Goal: Participate in discussion

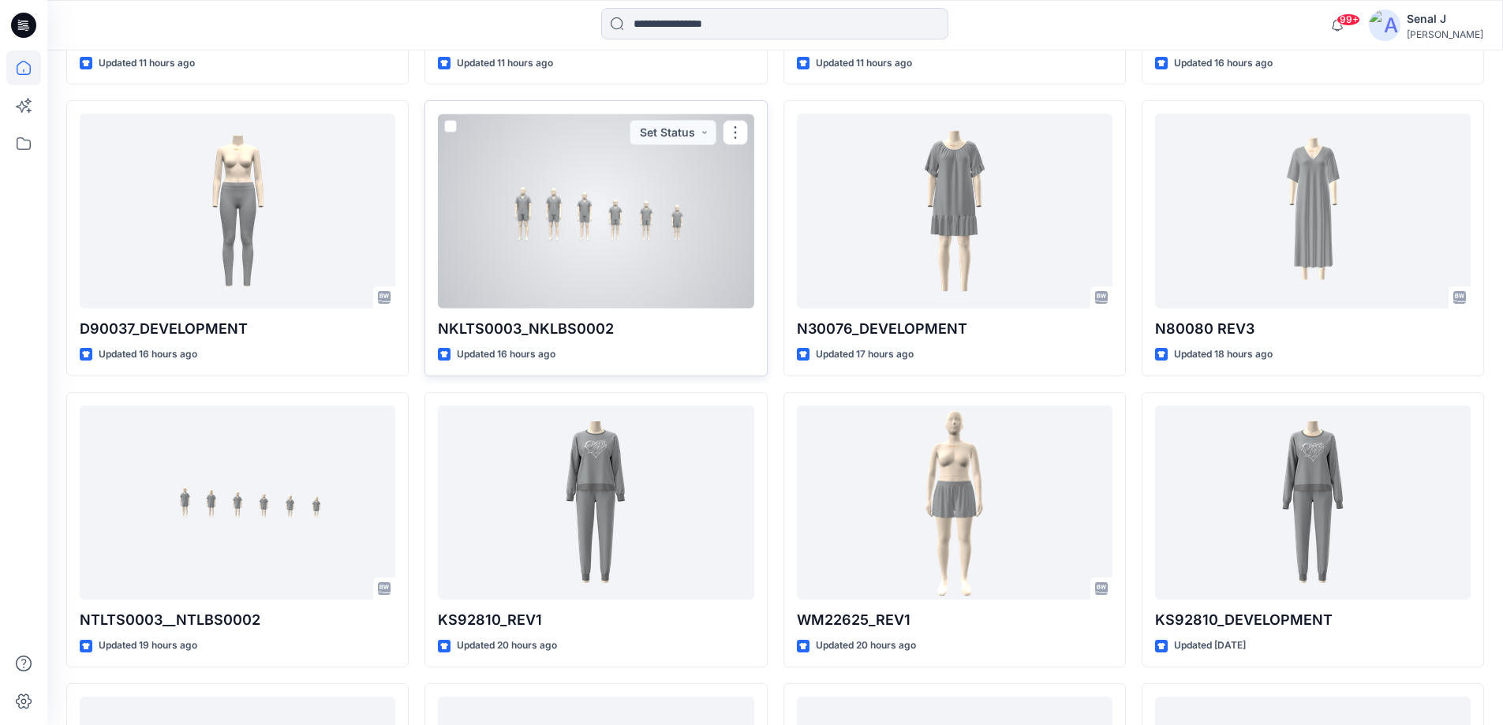
scroll to position [211, 0]
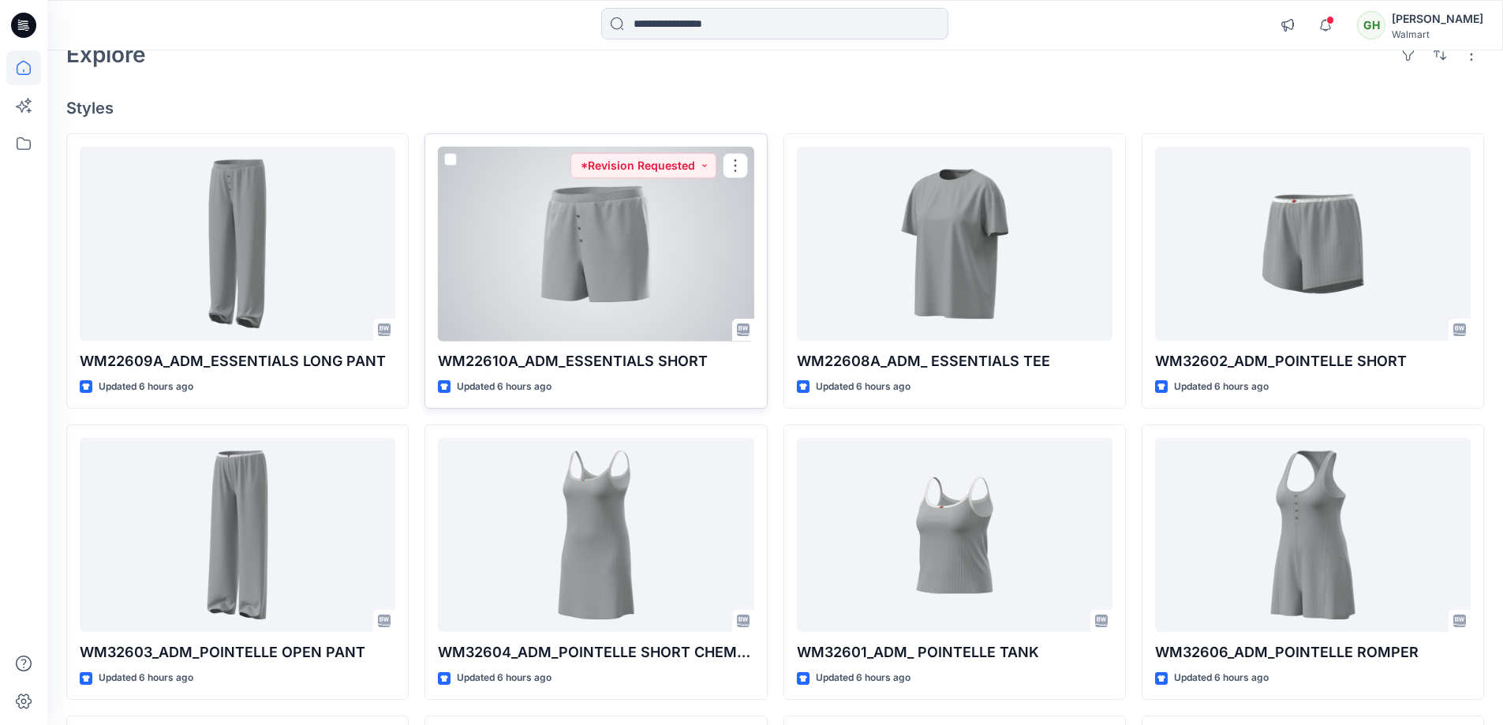
scroll to position [211, 0]
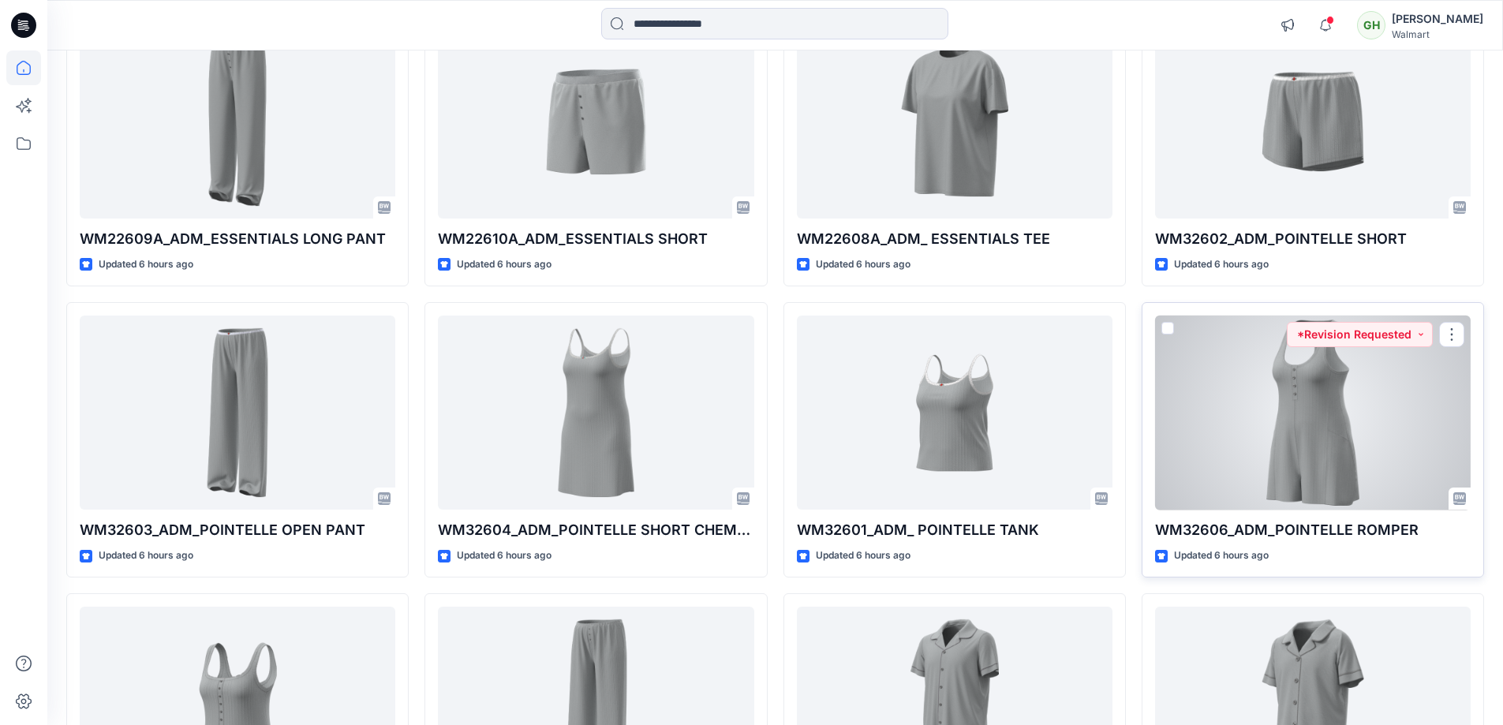
click at [1361, 417] on div at bounding box center [1312, 412] width 315 height 195
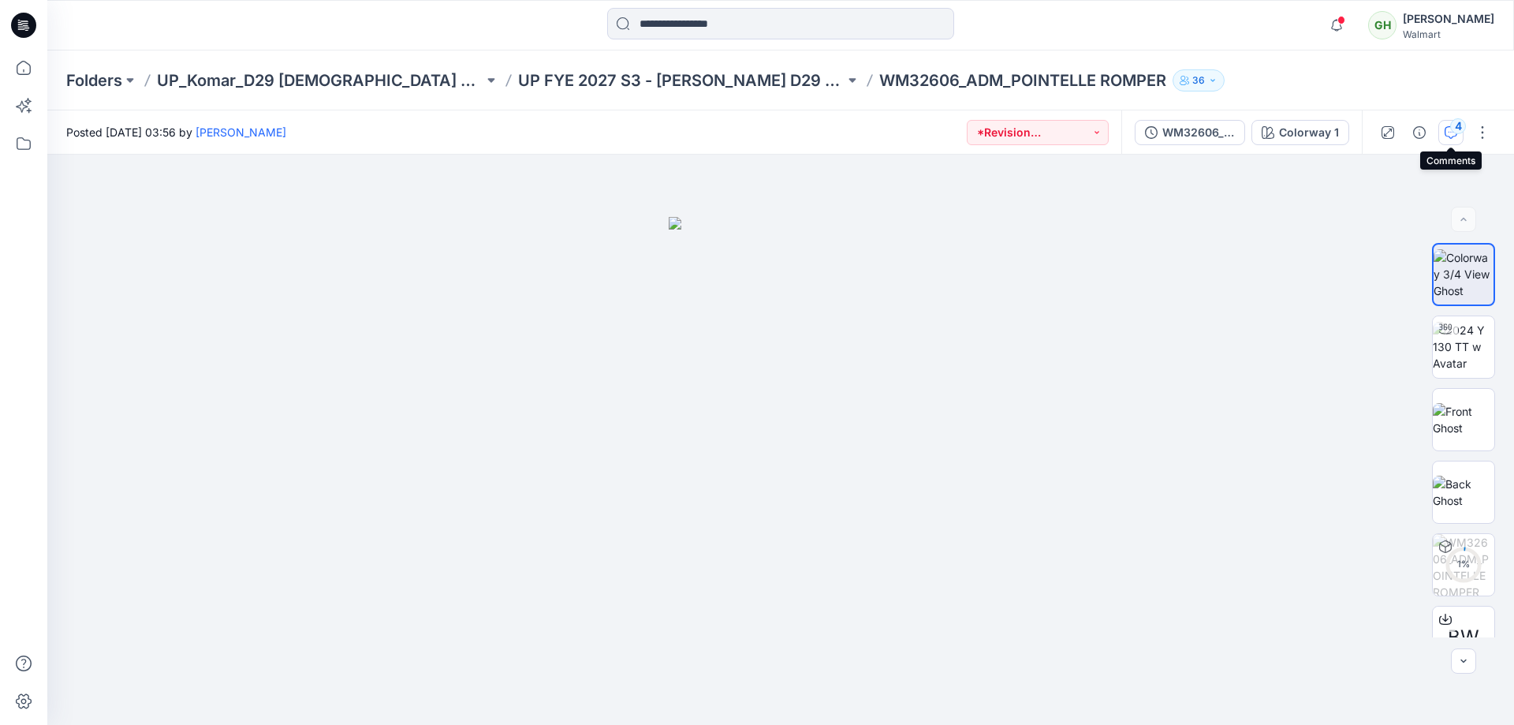
click at [1453, 132] on div "4" at bounding box center [1458, 126] width 16 height 16
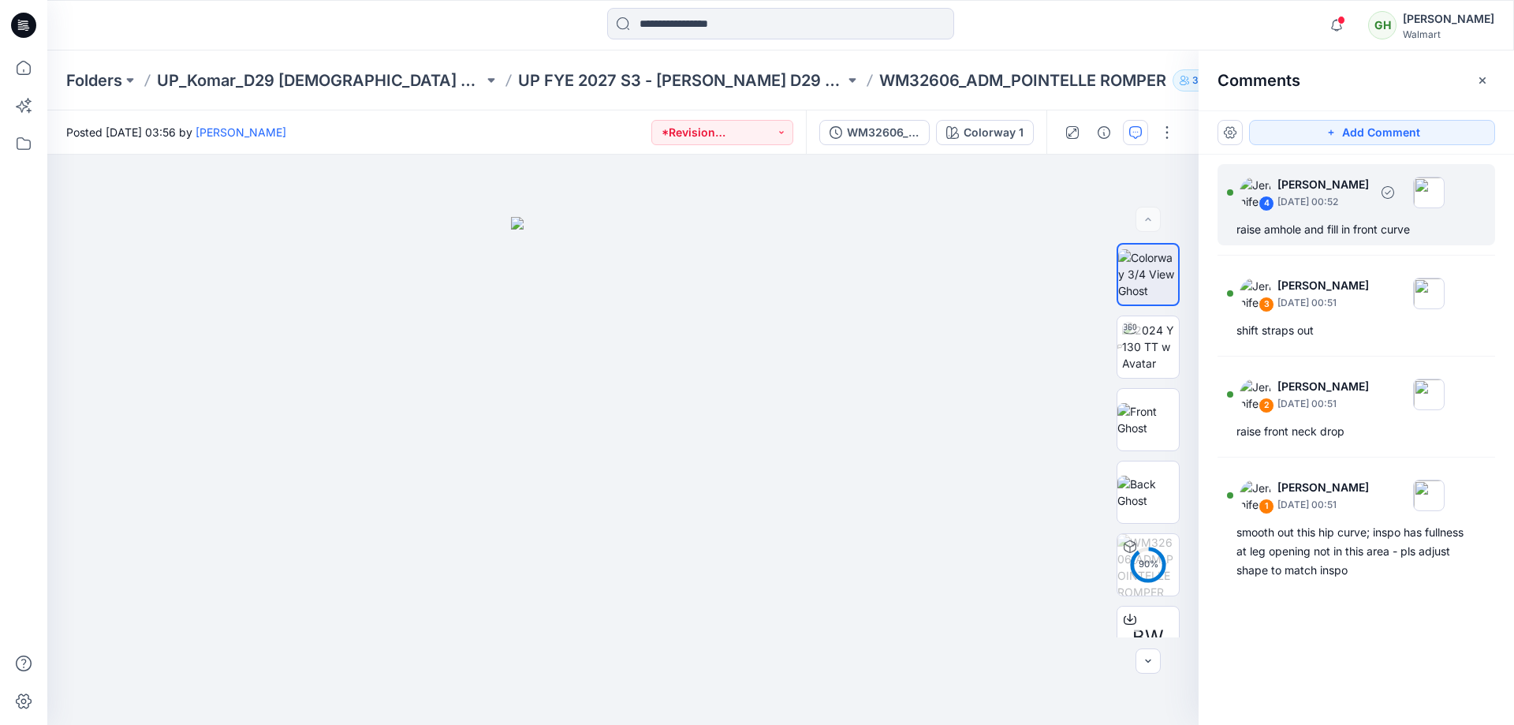
click at [1352, 205] on p "[DATE] 00:52" at bounding box center [1323, 202] width 91 height 16
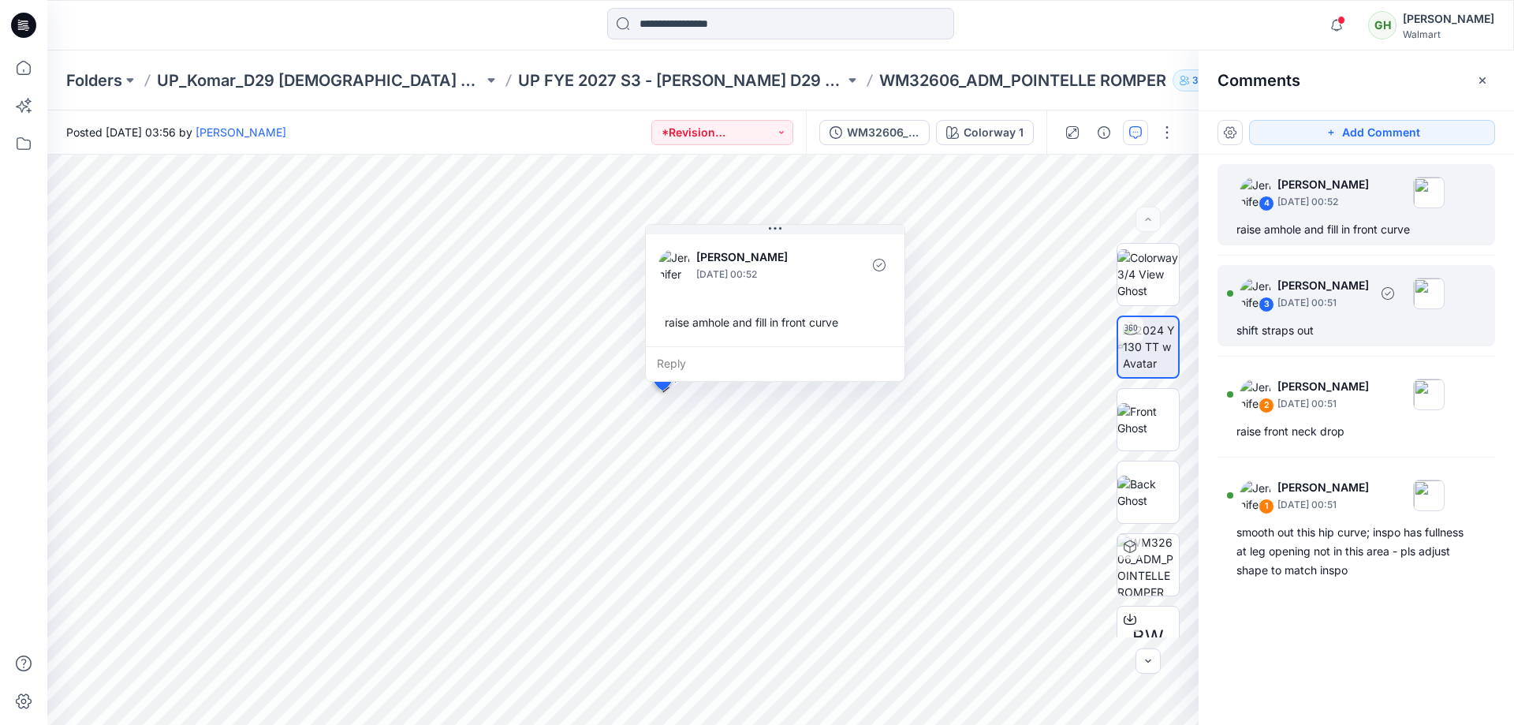
click at [1361, 315] on div "3 [PERSON_NAME] [DATE] 00:51 shift straps out" at bounding box center [1357, 305] width 278 height 81
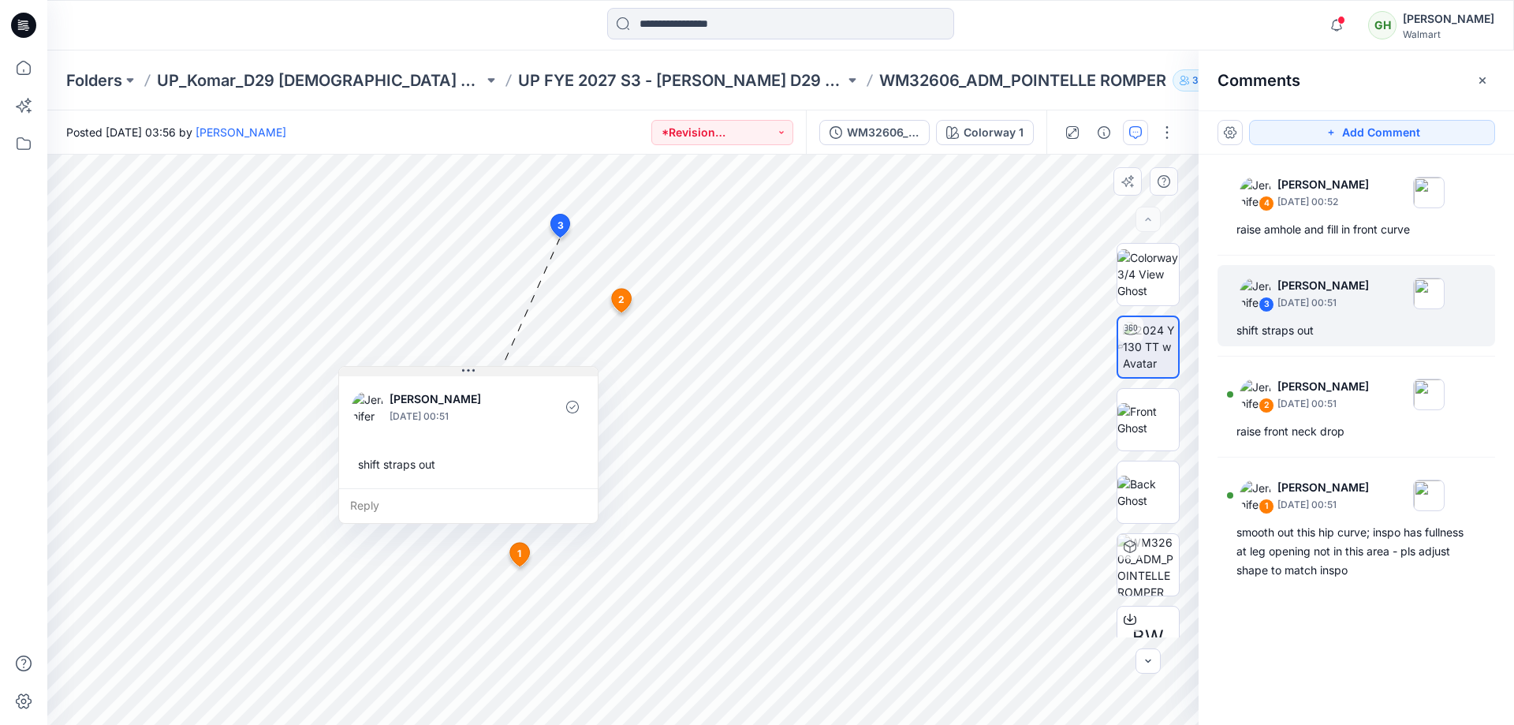
drag, startPoint x: 653, startPoint y: 252, endPoint x: 456, endPoint y: 373, distance: 231.2
click at [456, 373] on button at bounding box center [468, 371] width 259 height 9
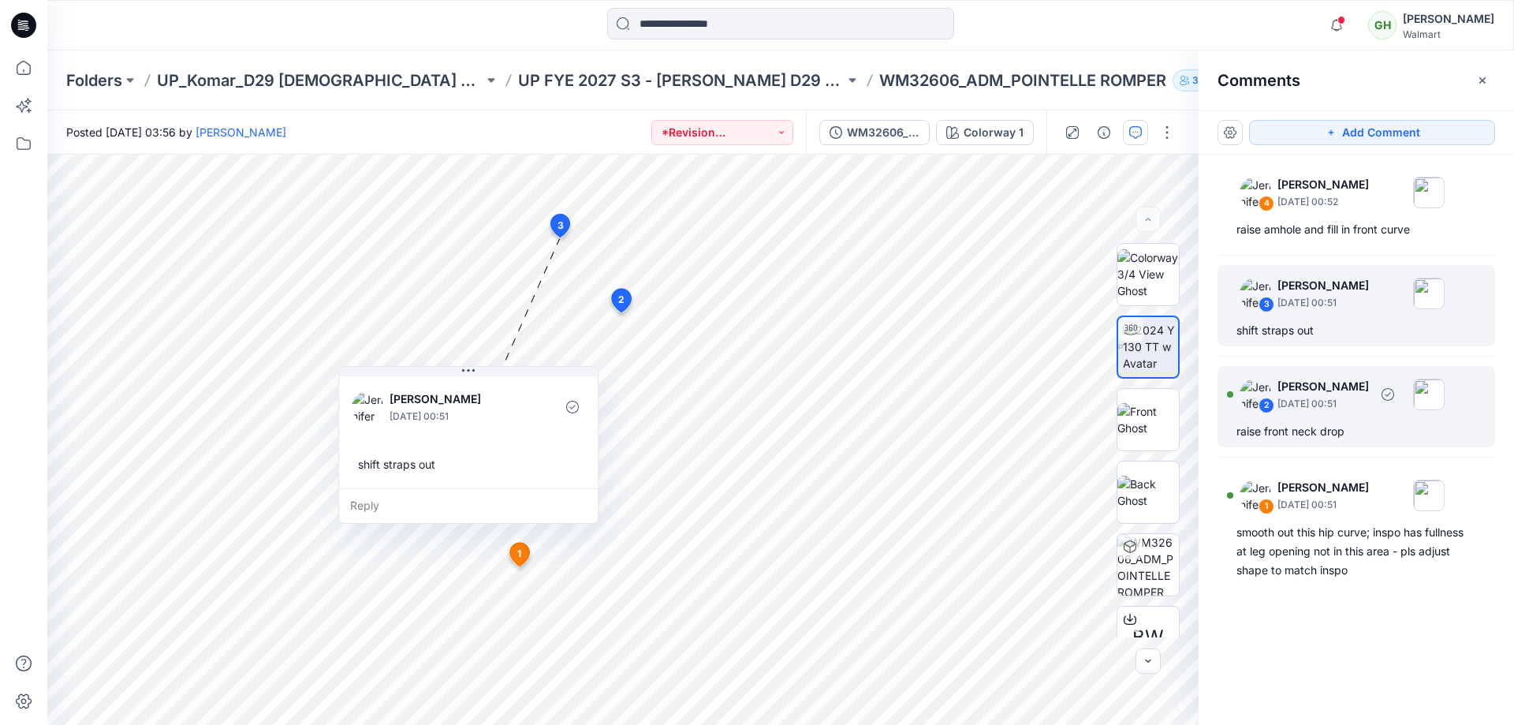
click at [1331, 432] on div "raise front neck drop" at bounding box center [1357, 431] width 240 height 19
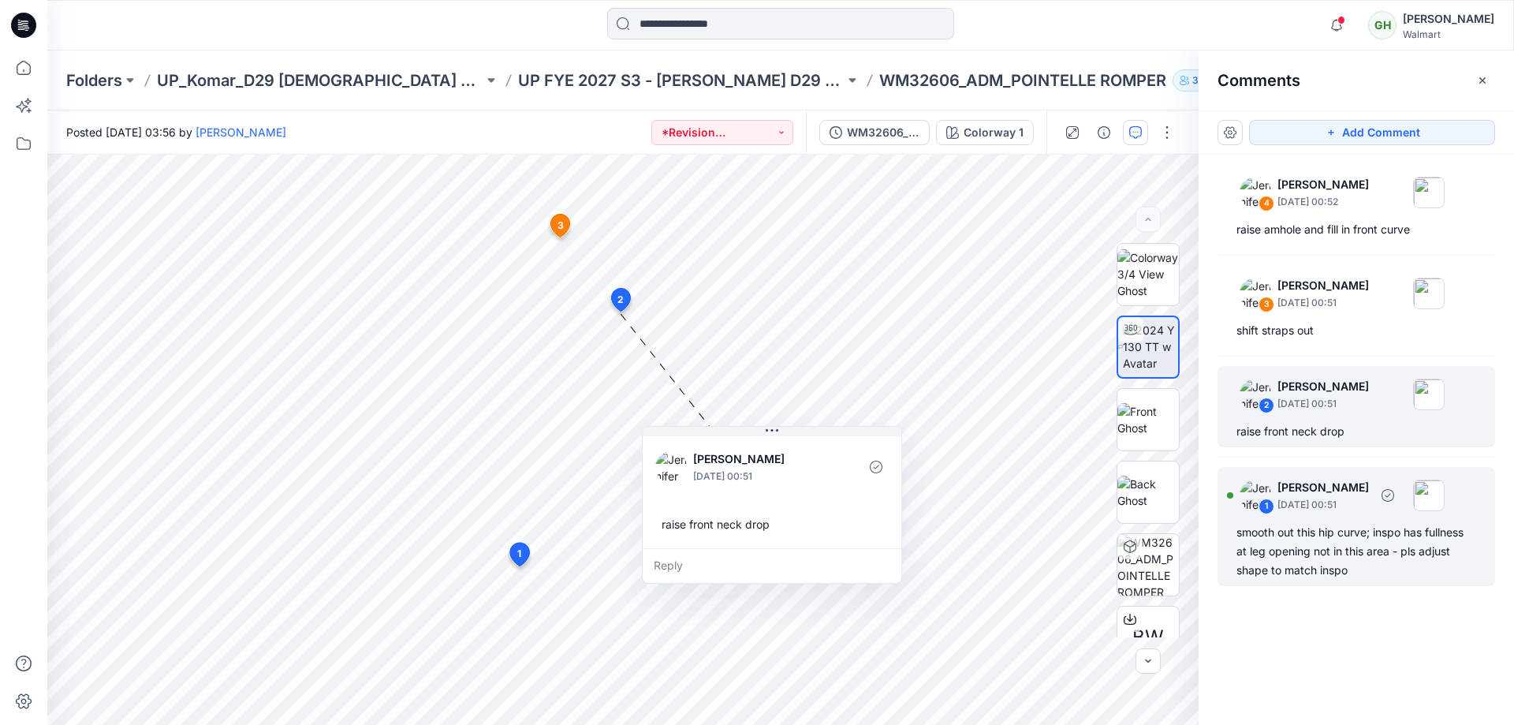
click at [1357, 554] on div "smooth out this hip curve; inspo has fullness at leg opening not in this area -…" at bounding box center [1357, 551] width 240 height 57
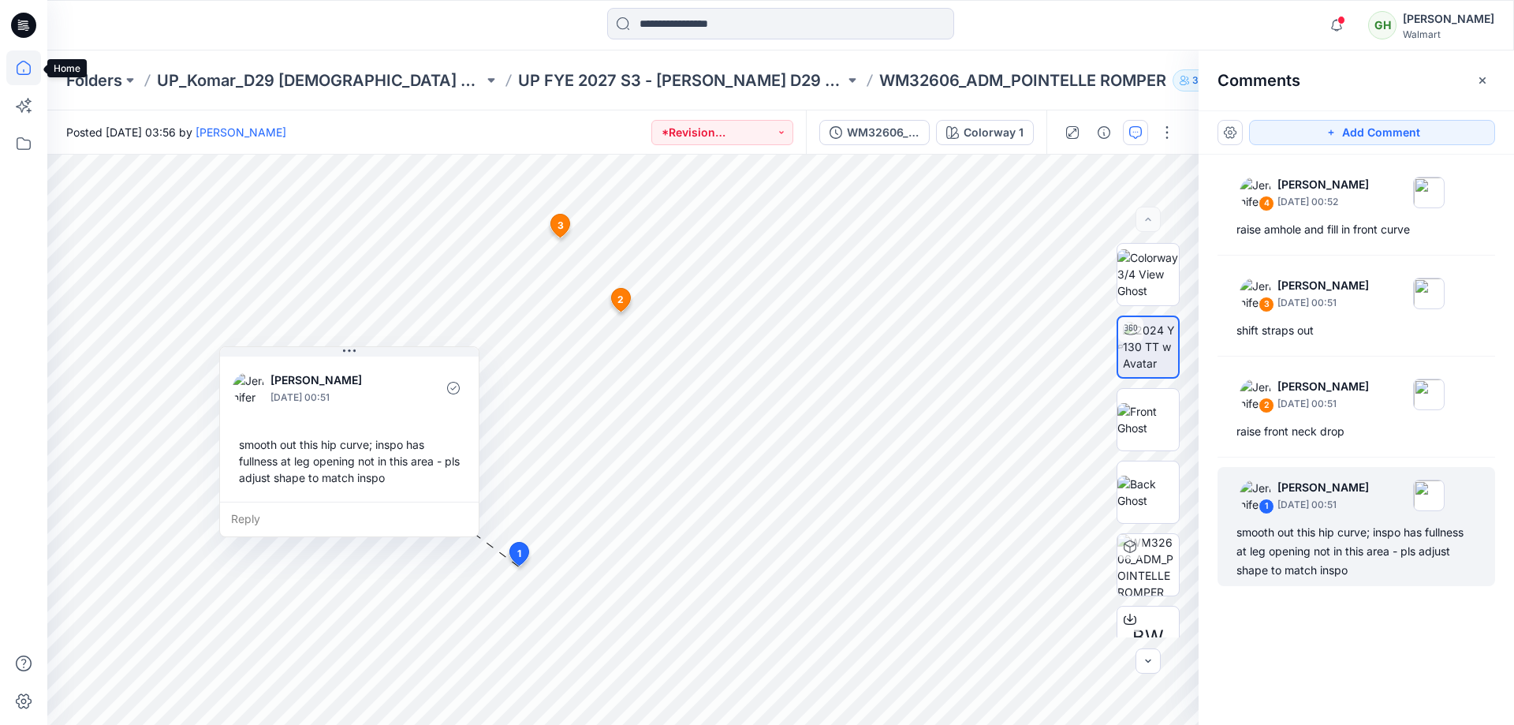
click at [23, 62] on icon at bounding box center [23, 67] width 35 height 35
